Goal: Find specific page/section: Find specific page/section

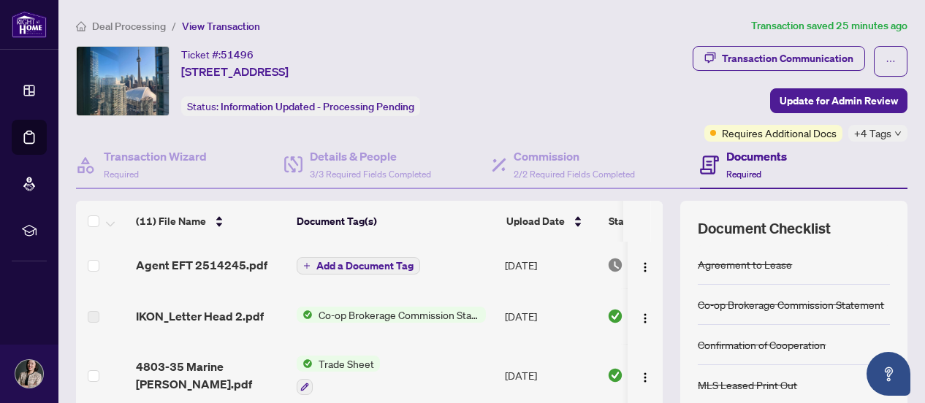
click at [121, 26] on span "Deal Processing" at bounding box center [129, 26] width 74 height 13
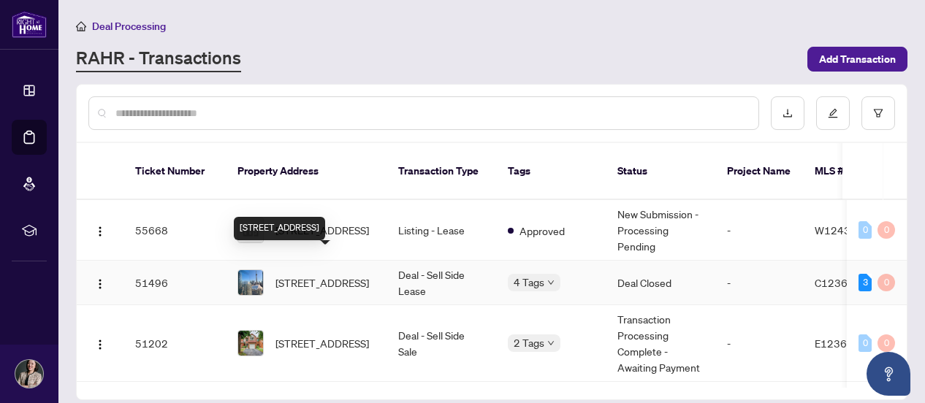
click at [348, 275] on span "[STREET_ADDRESS]" at bounding box center [321, 283] width 93 height 16
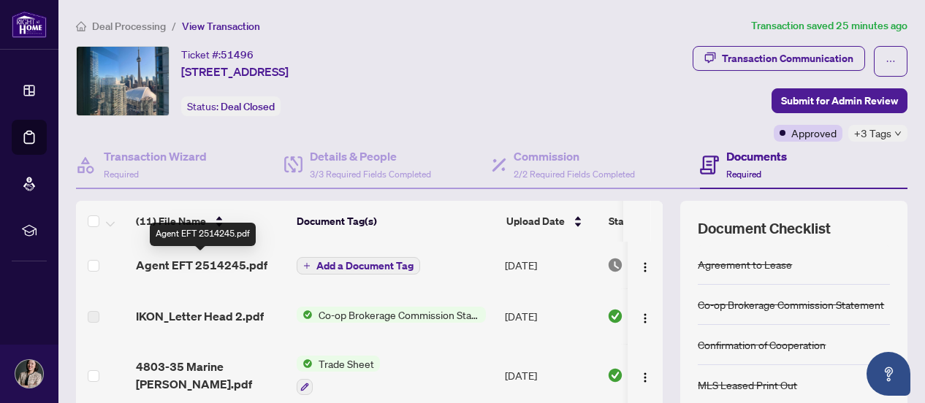
click at [196, 265] on span "Agent EFT 2514245.pdf" at bounding box center [201, 265] width 131 height 18
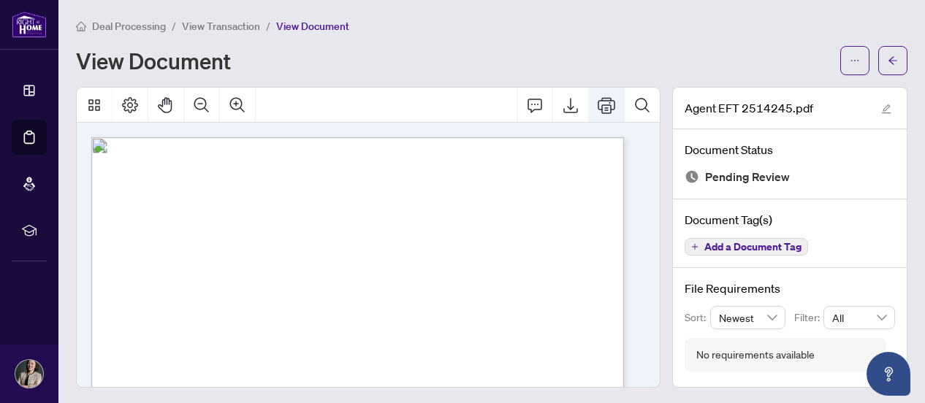
click at [597, 102] on icon "Print" at bounding box center [606, 105] width 18 height 18
click at [123, 23] on span "Deal Processing" at bounding box center [129, 26] width 74 height 13
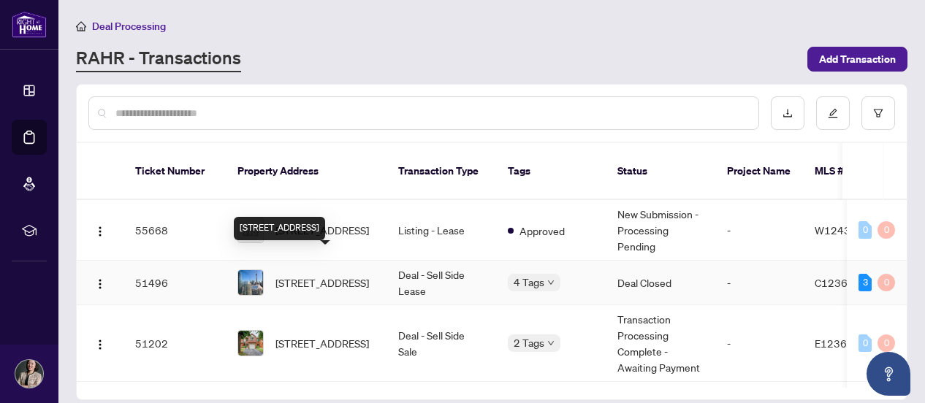
click at [336, 275] on span "[STREET_ADDRESS]" at bounding box center [321, 283] width 93 height 16
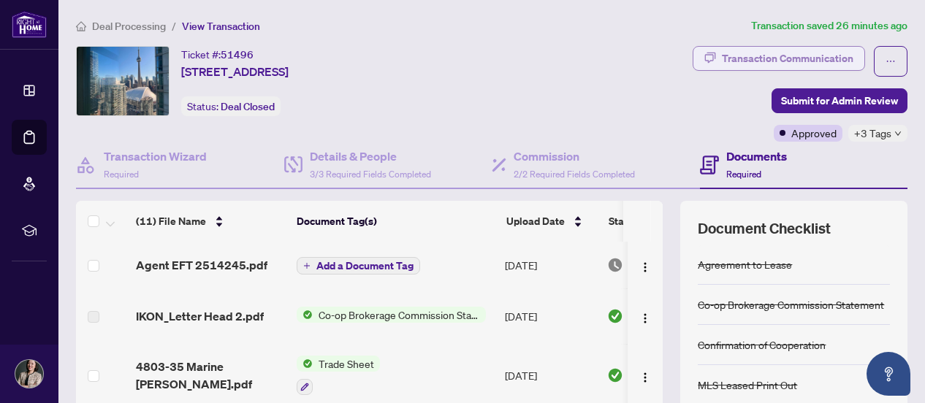
click at [792, 51] on div "Transaction Communication" at bounding box center [787, 58] width 131 height 23
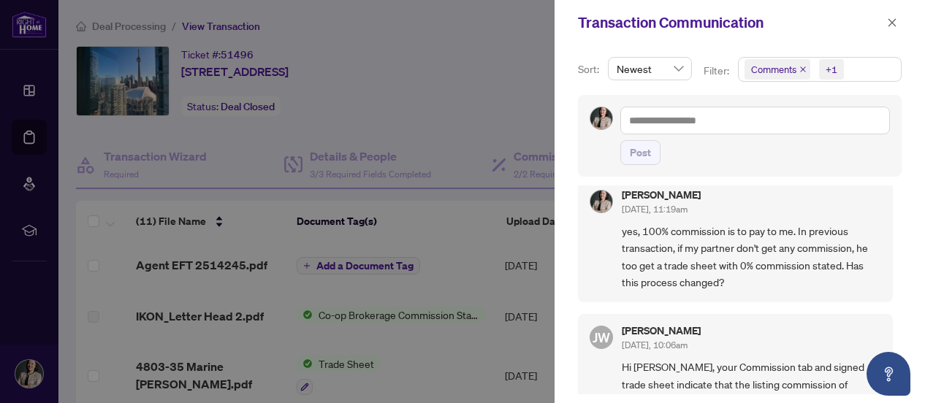
scroll to position [584, 0]
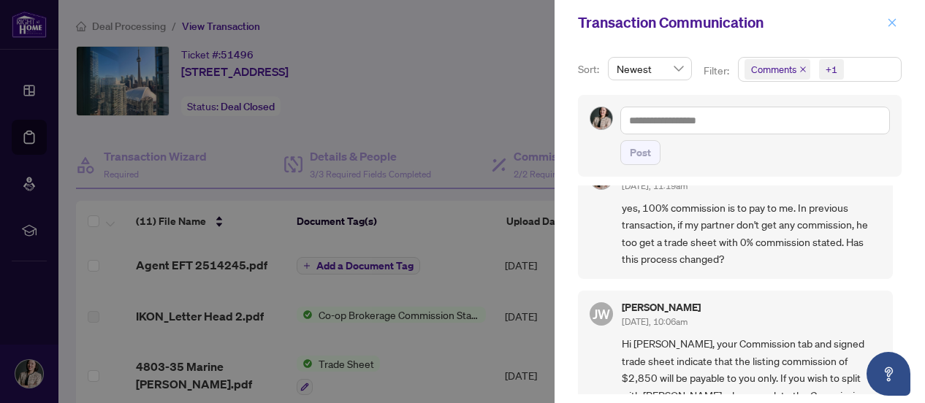
click at [898, 23] on button "button" at bounding box center [891, 23] width 19 height 18
